Goal: Task Accomplishment & Management: Complete application form

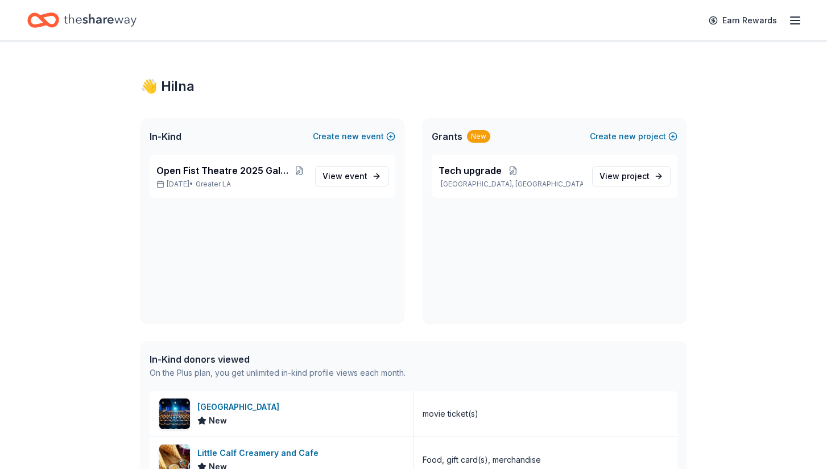
click at [792, 19] on icon "button" at bounding box center [795, 21] width 14 height 14
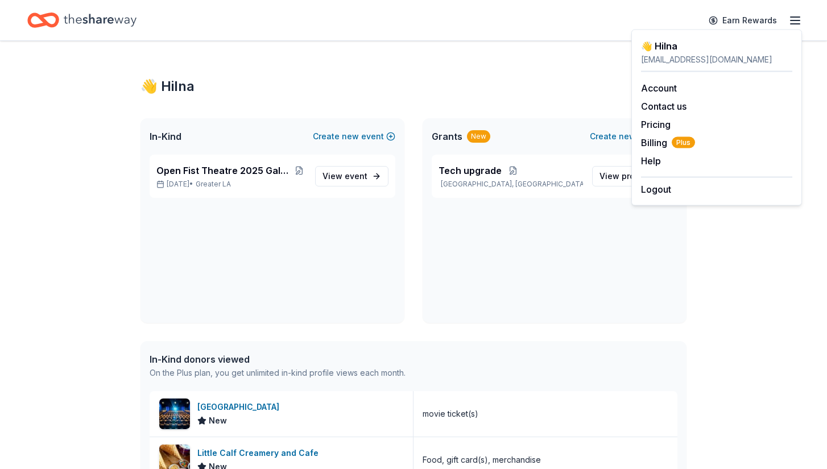
click at [792, 19] on icon "button" at bounding box center [795, 21] width 14 height 14
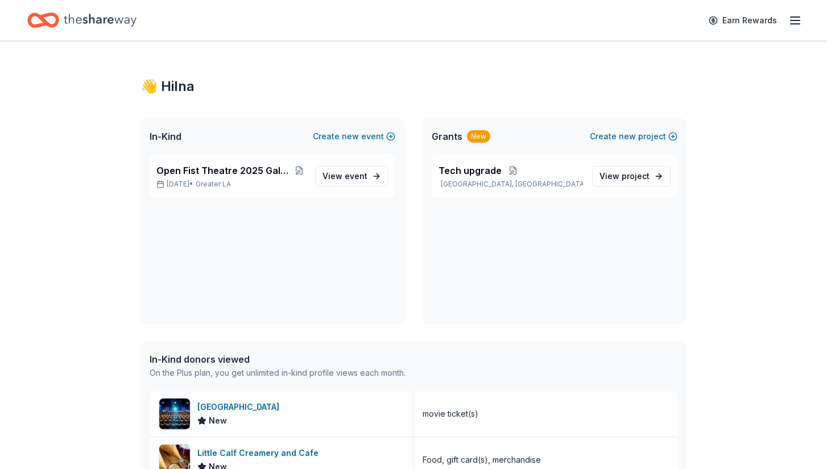
click at [313, 1] on div "Earn Rewards" at bounding box center [413, 20] width 827 height 40
click at [254, 175] on span "Open Fist Theatre 2025 Gala: A Night at the Museum" at bounding box center [224, 171] width 137 height 14
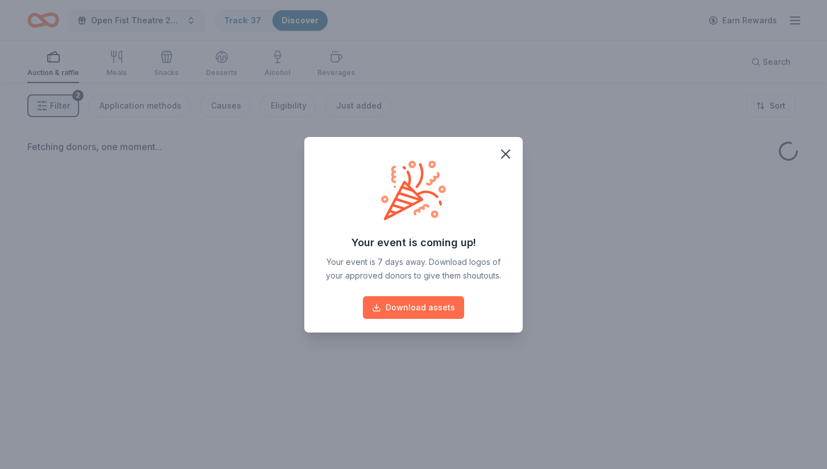
click at [437, 308] on button "Download assets" at bounding box center [413, 307] width 101 height 23
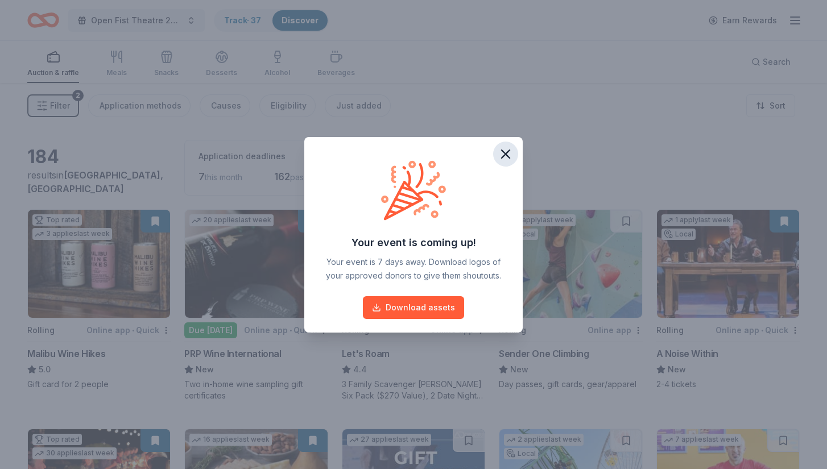
click at [503, 150] on icon "button" at bounding box center [506, 154] width 16 height 16
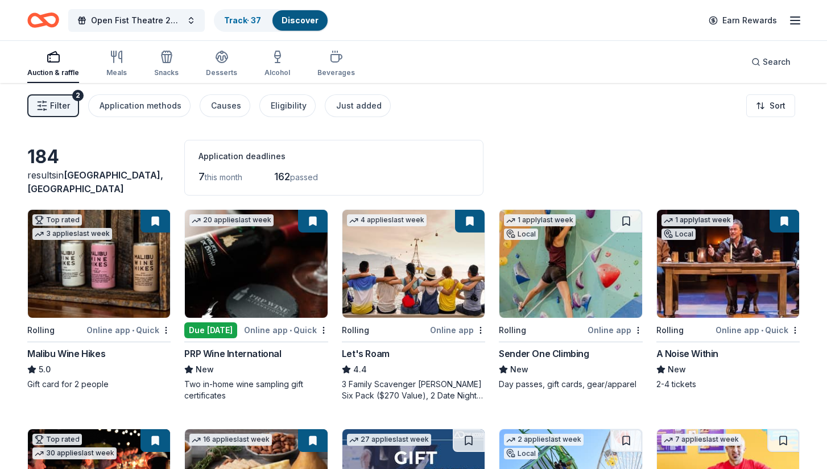
click at [662, 185] on div "184 results in Los Angeles, CA Application deadlines 7 this month 162 passed" at bounding box center [413, 168] width 772 height 56
click at [316, 220] on button at bounding box center [313, 221] width 30 height 23
click at [312, 222] on button at bounding box center [313, 221] width 30 height 23
click at [255, 309] on img at bounding box center [256, 264] width 142 height 108
click at [615, 152] on div "184 results in Los Angeles, CA Application deadlines 7 this month 162 passed" at bounding box center [413, 168] width 772 height 56
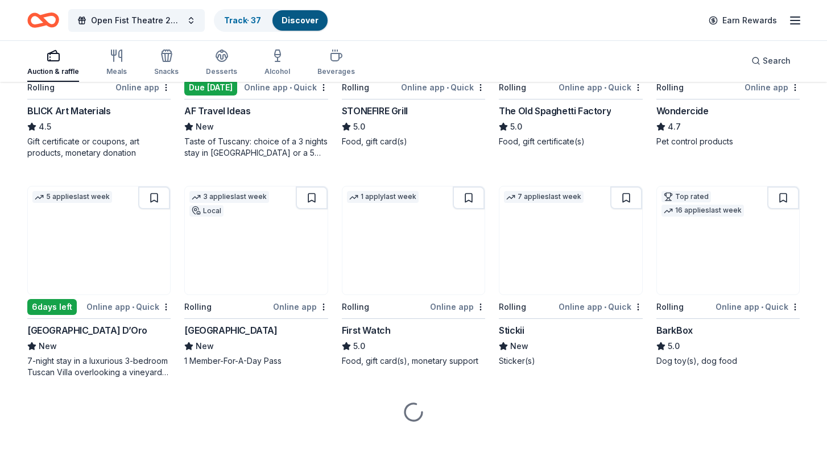
scroll to position [682, 0]
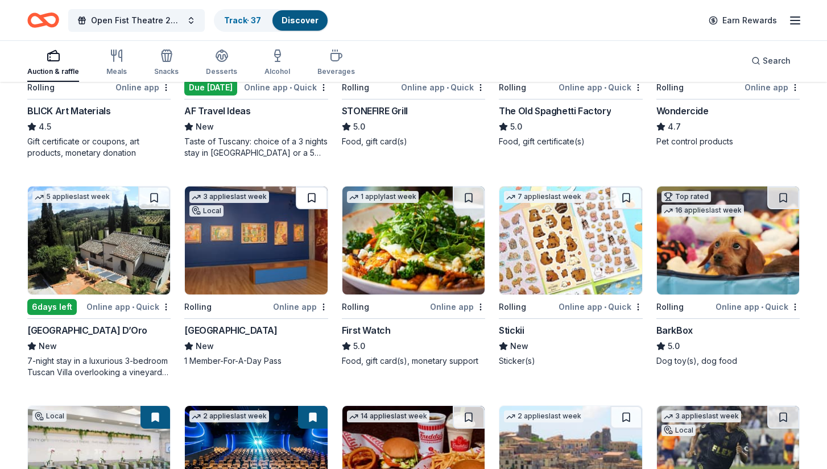
click at [315, 199] on button at bounding box center [312, 198] width 32 height 23
click at [294, 207] on img at bounding box center [256, 241] width 142 height 108
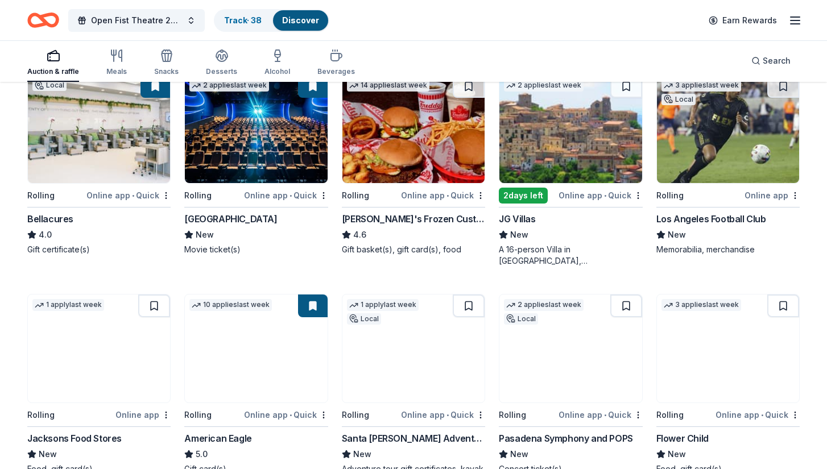
scroll to position [1014, 0]
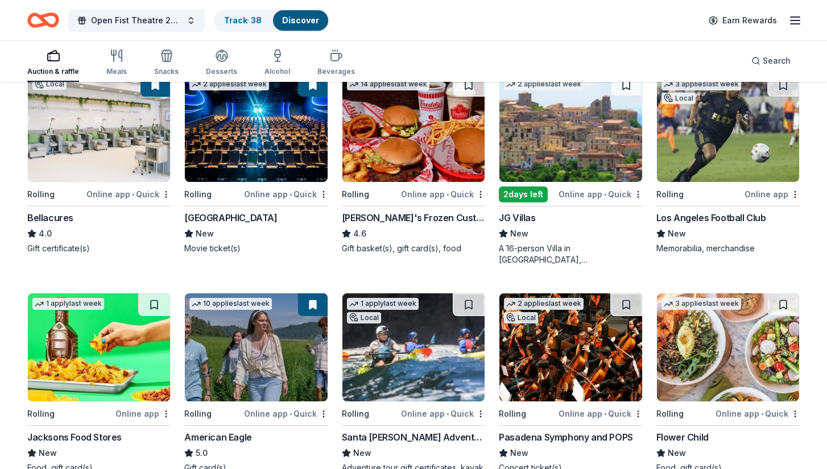
click at [597, 148] on img at bounding box center [570, 128] width 142 height 108
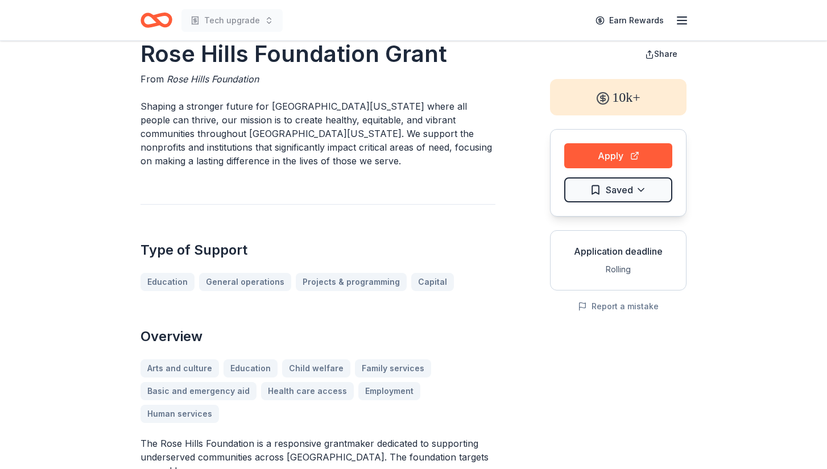
scroll to position [26, 0]
click at [651, 56] on button "Share" at bounding box center [661, 53] width 51 height 23
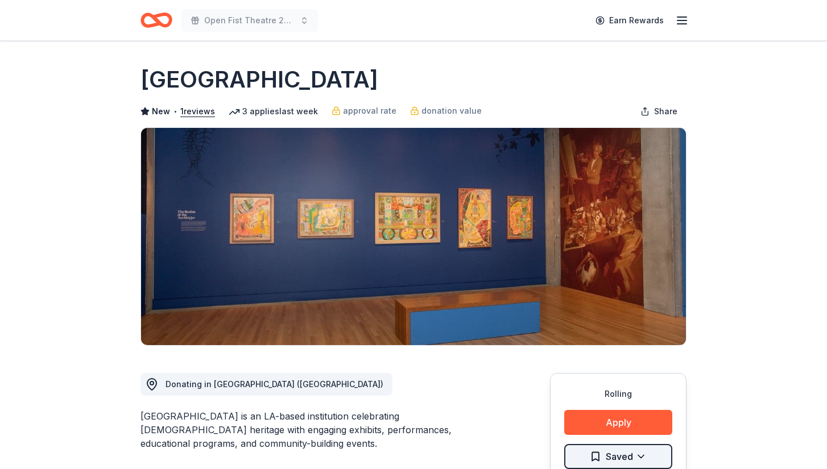
click at [650, 456] on html "Open Fist Theatre 2025 Gala: A Night at the Museum Earn Rewards Rolling Share S…" at bounding box center [413, 234] width 827 height 469
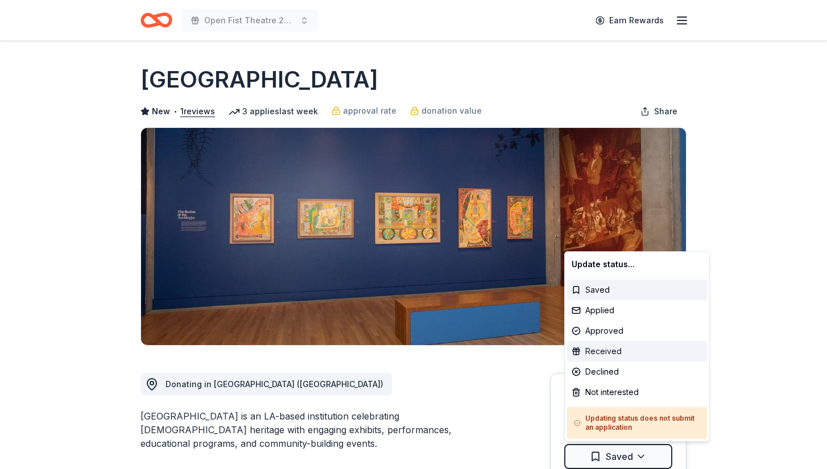
click at [623, 354] on div "Received" at bounding box center [637, 351] width 140 height 20
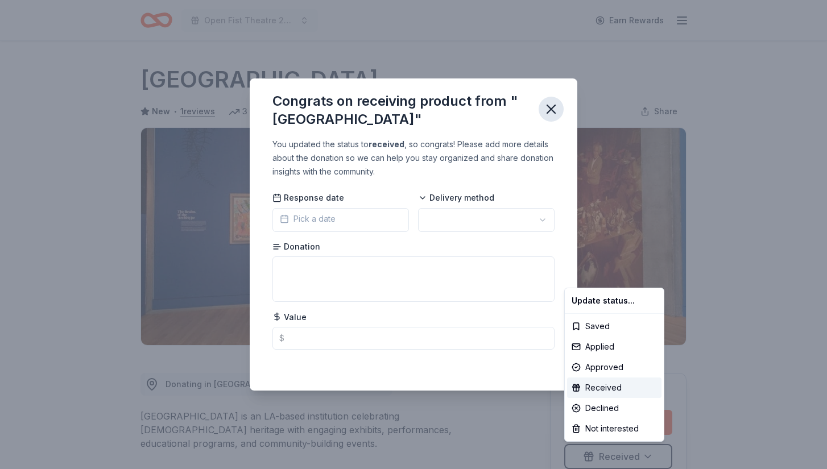
click at [550, 106] on html "Open Fist Theatre 2025 Gala: A Night at the Museum Earn Rewards Rolling Share S…" at bounding box center [413, 234] width 827 height 469
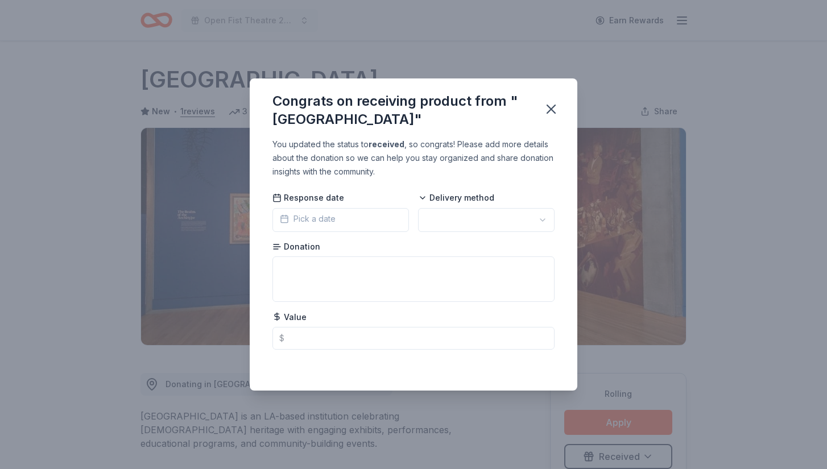
click at [342, 216] on button "Pick a date" at bounding box center [340, 220] width 137 height 24
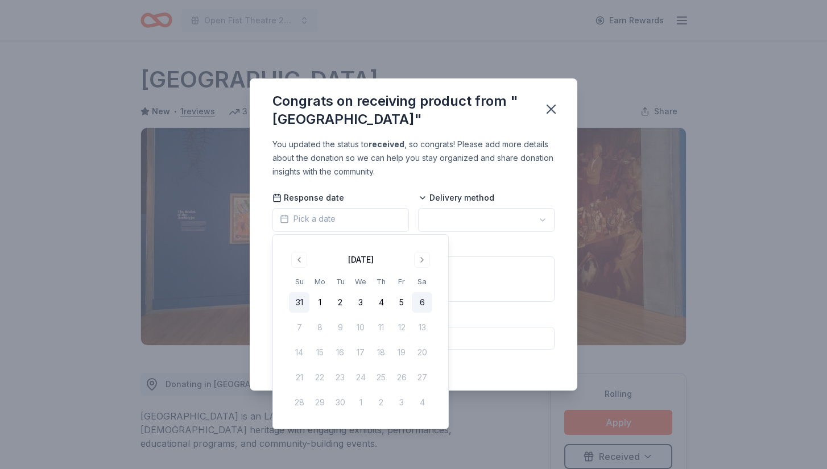
click at [301, 305] on button "31" at bounding box center [299, 302] width 20 height 20
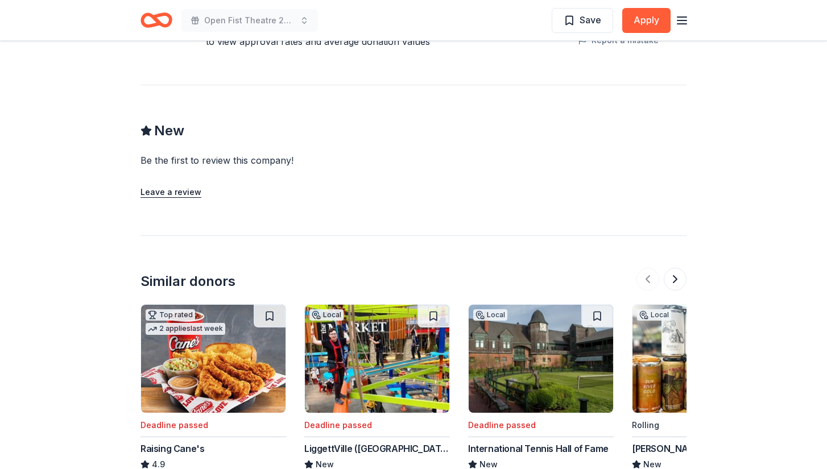
scroll to position [1127, 0]
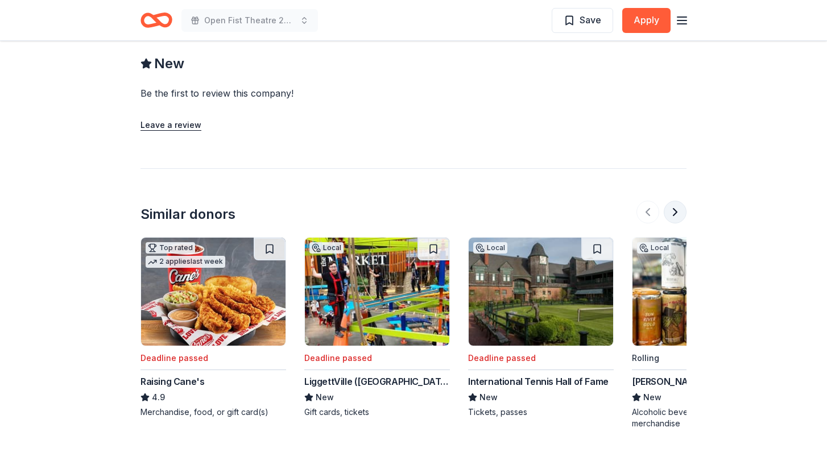
click at [675, 201] on button at bounding box center [675, 212] width 23 height 23
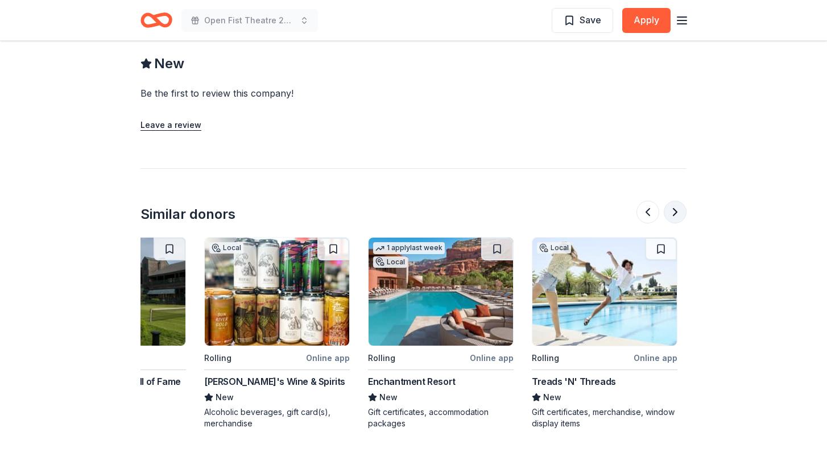
scroll to position [0, 491]
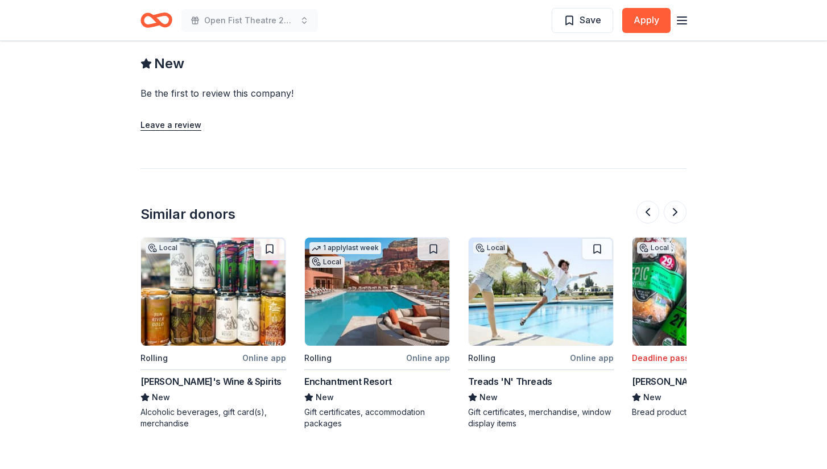
click at [369, 315] on img at bounding box center [377, 292] width 144 height 108
click at [675, 201] on button at bounding box center [675, 212] width 23 height 23
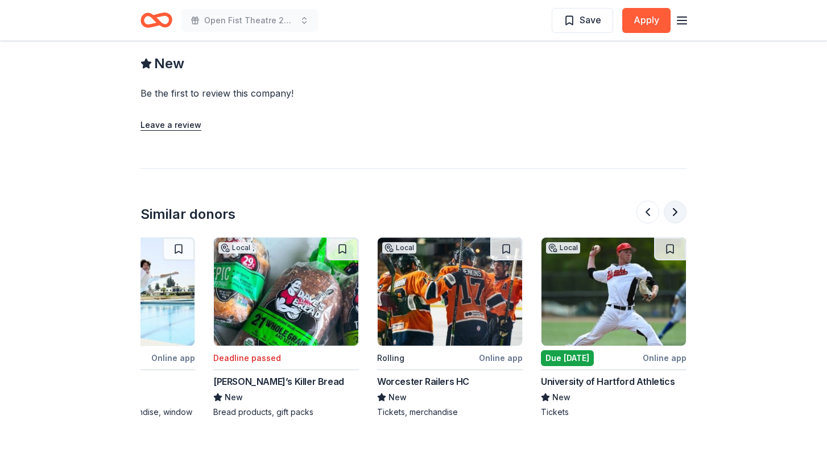
scroll to position [0, 983]
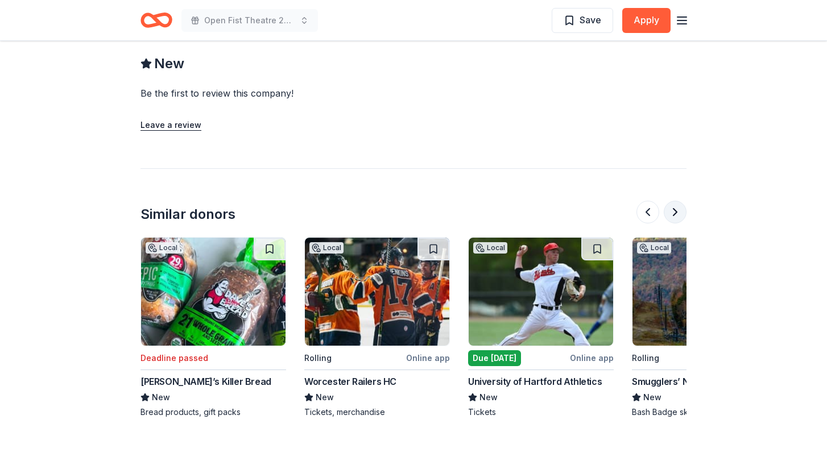
click at [675, 201] on button at bounding box center [675, 212] width 23 height 23
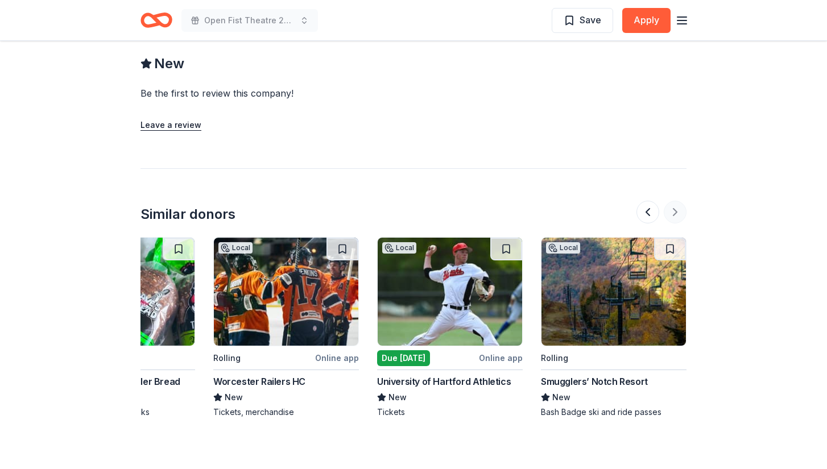
click at [675, 201] on div at bounding box center [662, 212] width 50 height 23
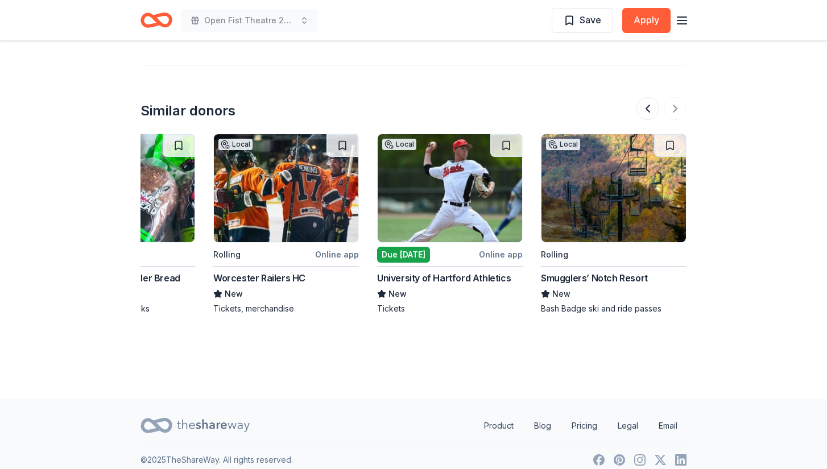
scroll to position [1229, 0]
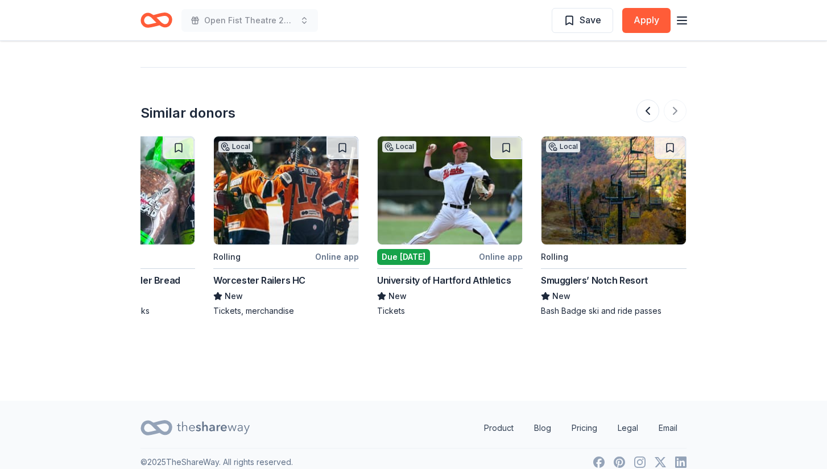
click at [169, 17] on icon "Home" at bounding box center [162, 19] width 18 height 11
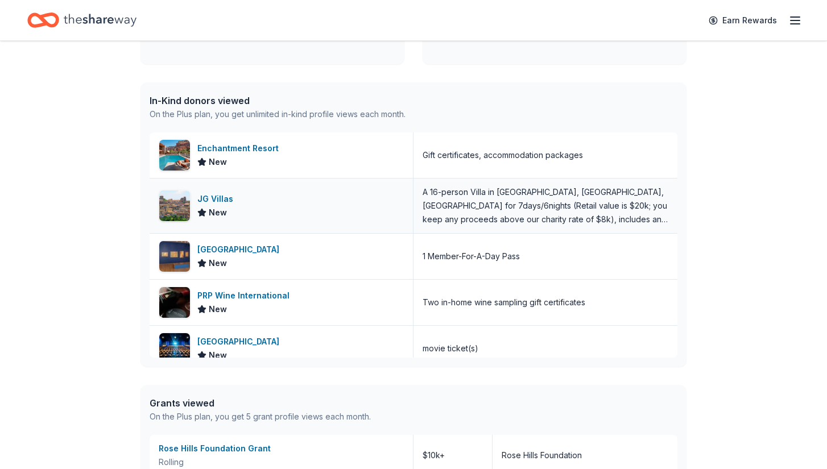
scroll to position [325, 0]
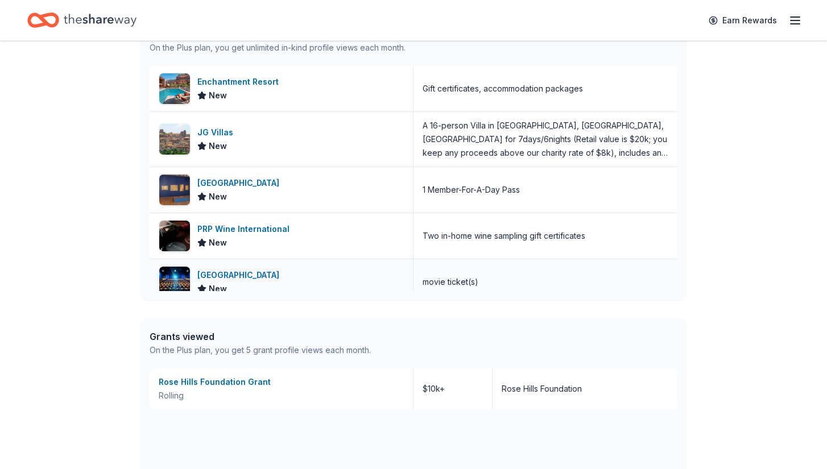
click at [279, 286] on div "Cinépolis New" at bounding box center [282, 282] width 264 height 46
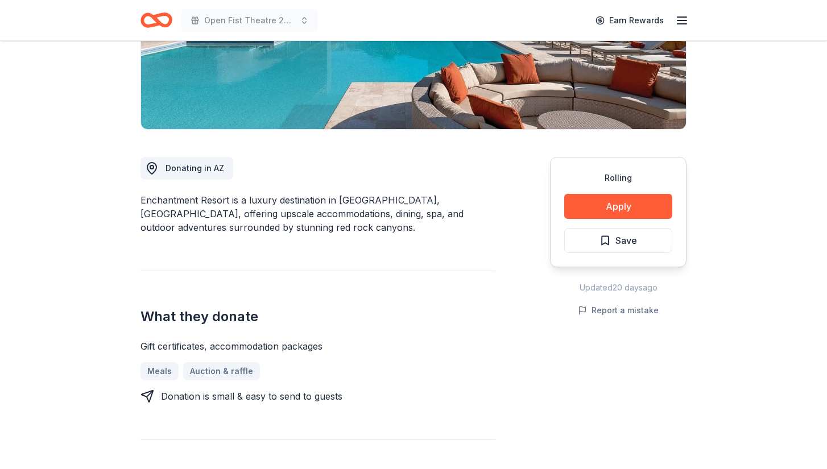
scroll to position [217, 0]
click at [613, 209] on button "Apply" at bounding box center [618, 205] width 108 height 25
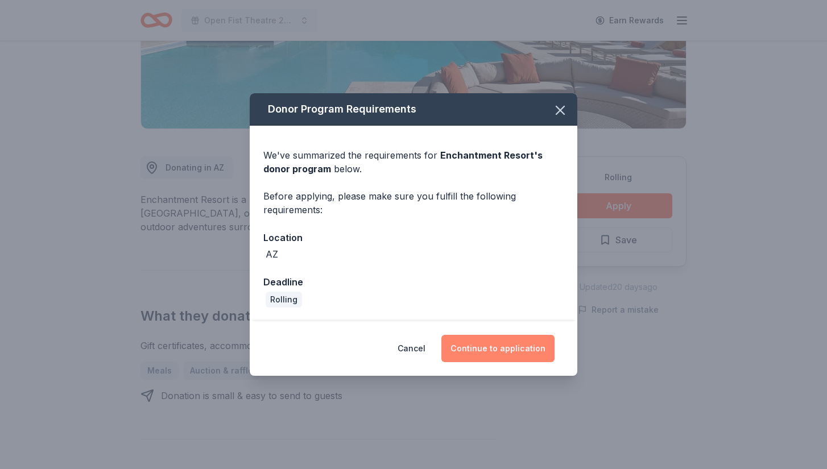
click at [515, 352] on button "Continue to application" at bounding box center [497, 348] width 113 height 27
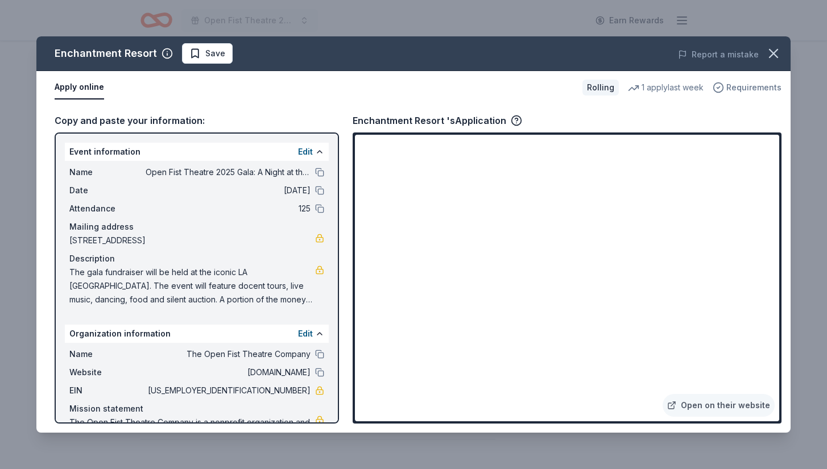
click at [721, 87] on icon "button" at bounding box center [718, 87] width 11 height 11
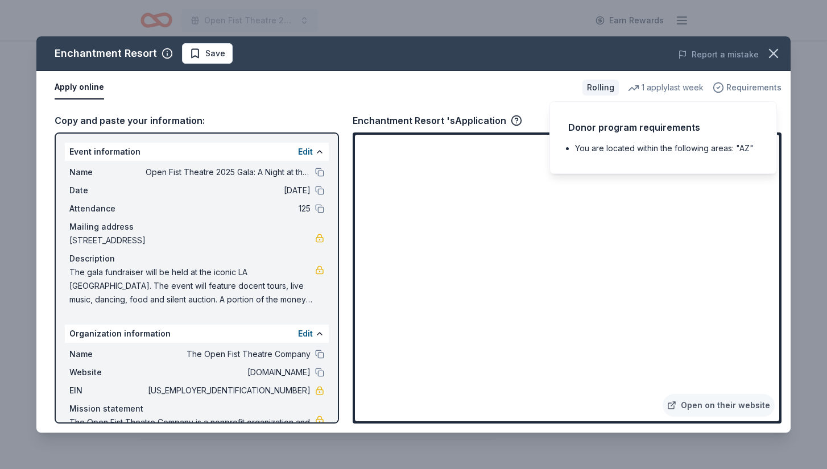
click at [721, 87] on icon "button" at bounding box center [718, 87] width 11 height 11
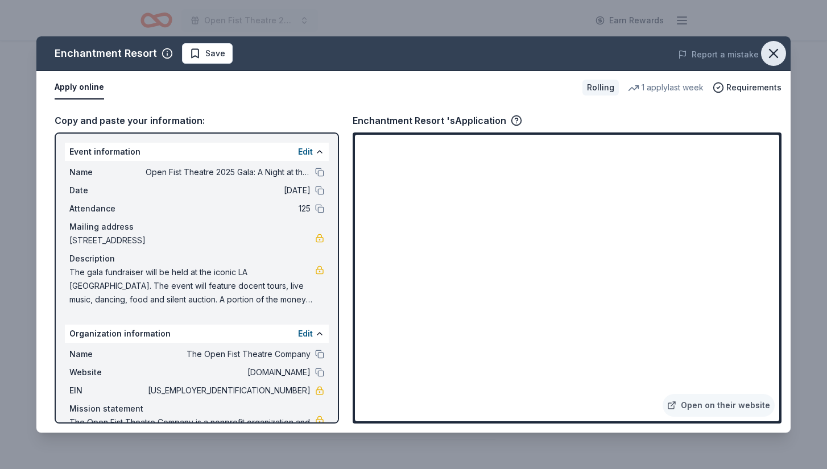
click at [777, 50] on icon "button" at bounding box center [774, 53] width 8 height 8
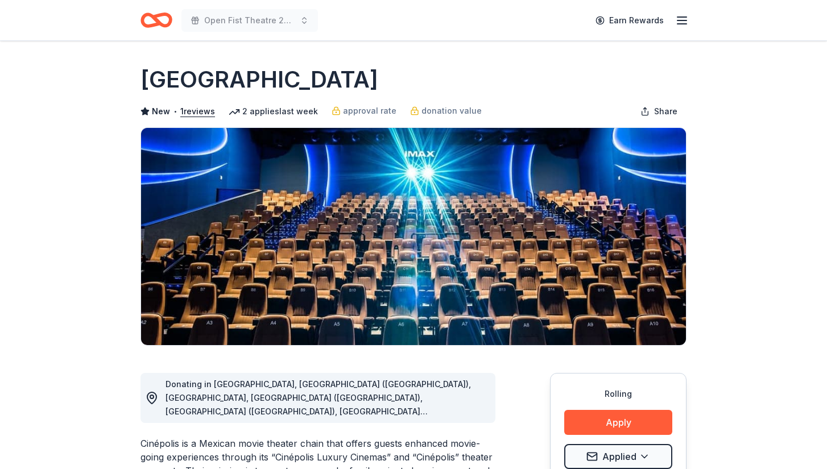
scroll to position [-8, 0]
